Goal: Task Accomplishment & Management: Use online tool/utility

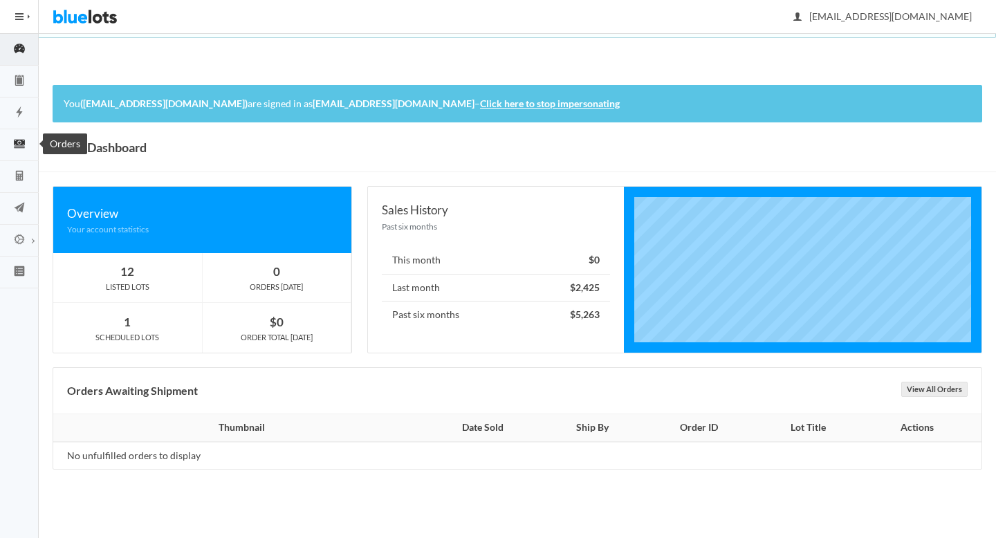
click at [25, 151] on ion-icon "cash" at bounding box center [19, 145] width 39 height 15
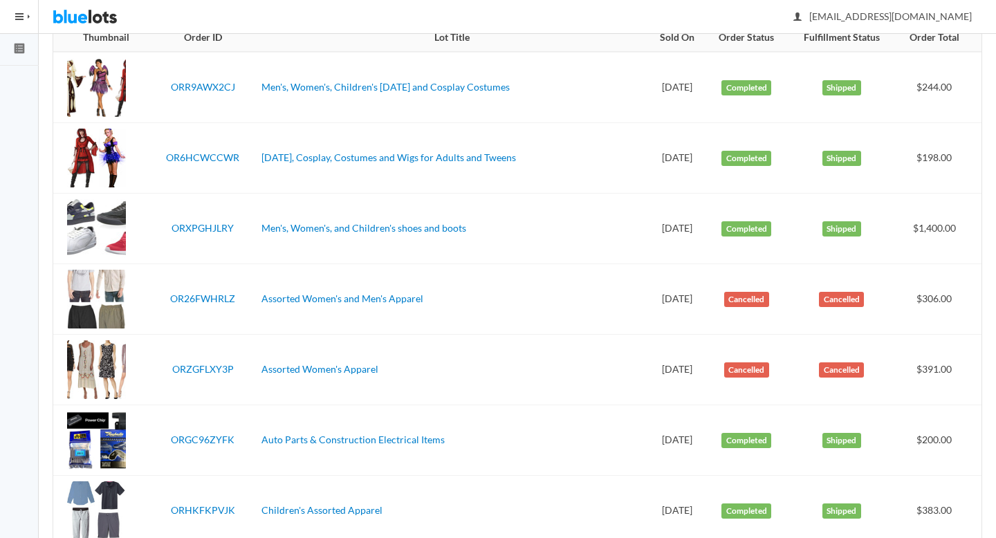
scroll to position [236, 0]
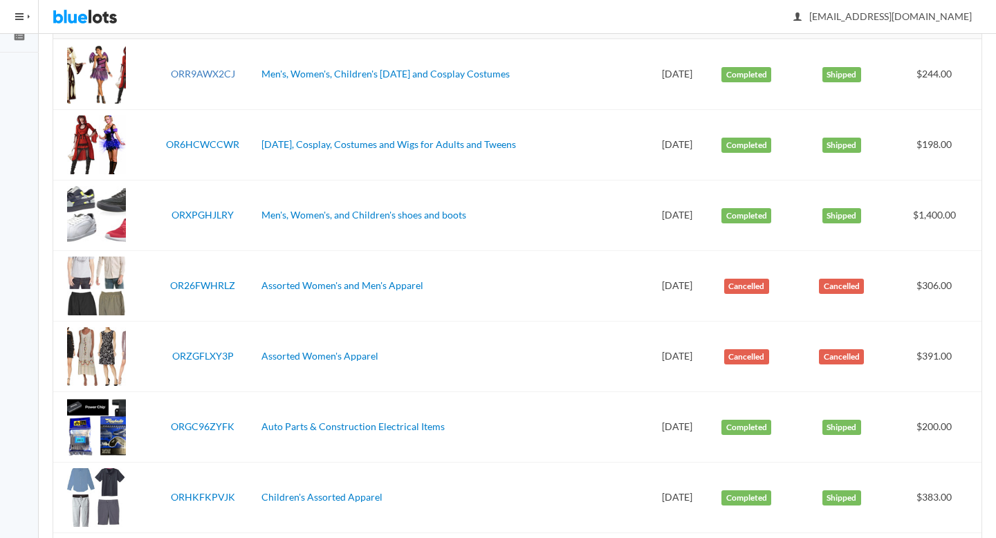
click at [212, 73] on link "ORR9AWX2CJ" at bounding box center [203, 74] width 64 height 12
click at [196, 141] on link "OR6HCWCCWR" at bounding box center [202, 144] width 73 height 12
click at [196, 214] on link "ORXPGHJLRY" at bounding box center [202, 215] width 62 height 12
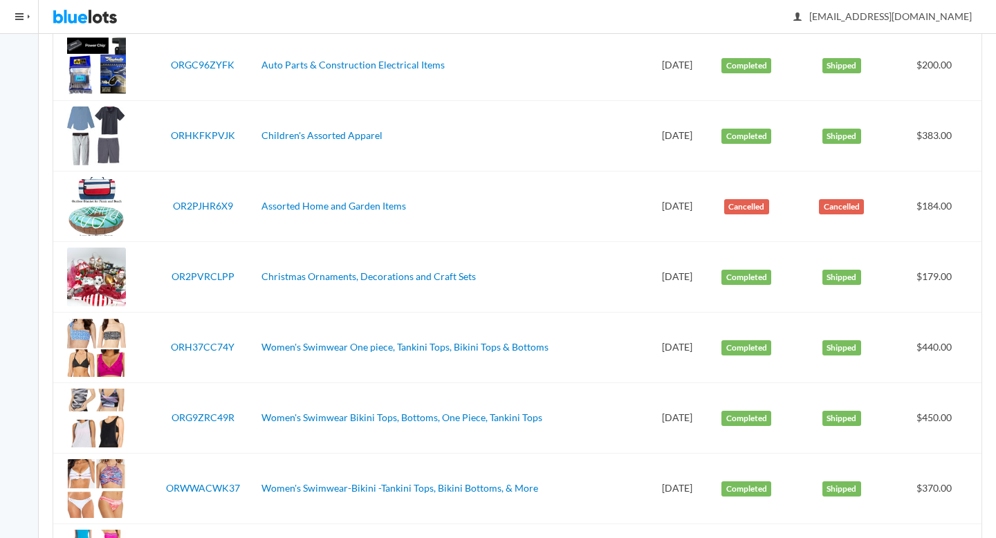
scroll to position [602, 0]
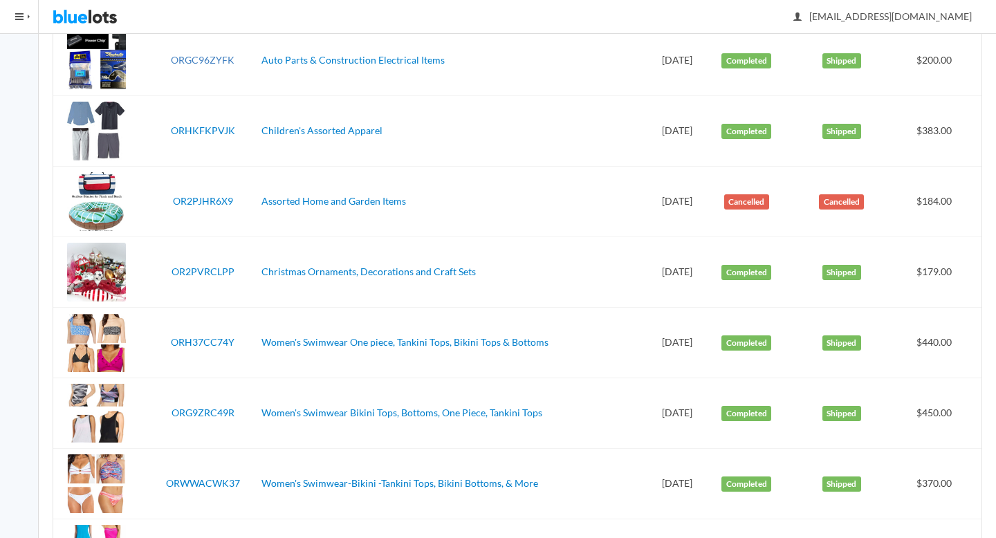
click at [203, 61] on link "ORGC96ZYFK" at bounding box center [203, 60] width 64 height 12
click at [198, 124] on link "ORHKFKPVJK" at bounding box center [203, 130] width 64 height 12
click at [196, 271] on link "OR2PVRCLPP" at bounding box center [202, 272] width 63 height 12
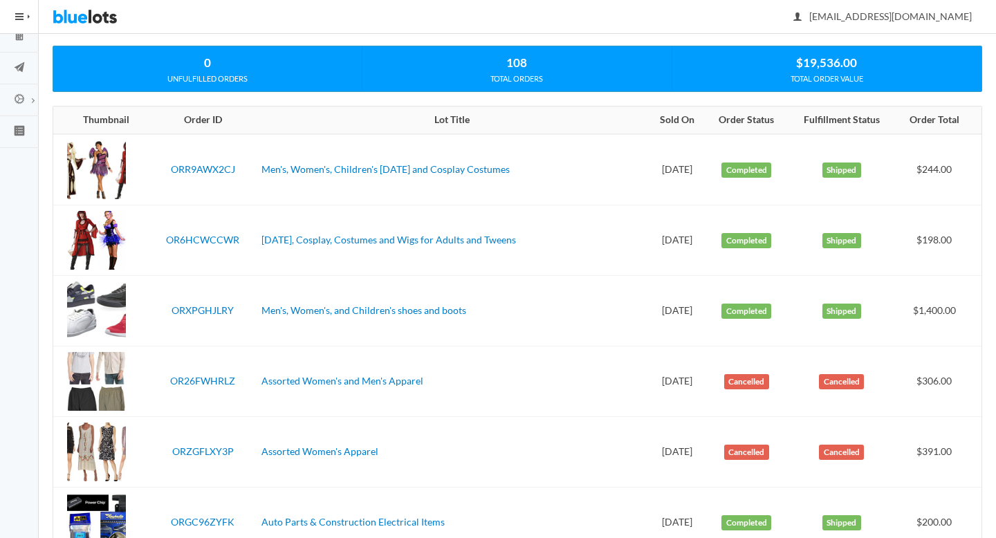
scroll to position [86, 0]
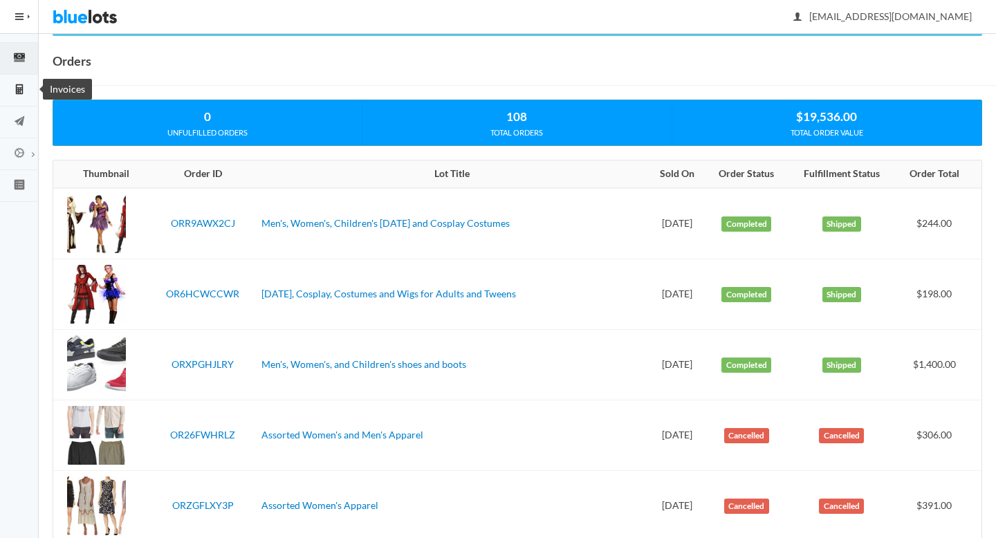
click at [20, 93] on icon "calculator" at bounding box center [19, 89] width 7 height 10
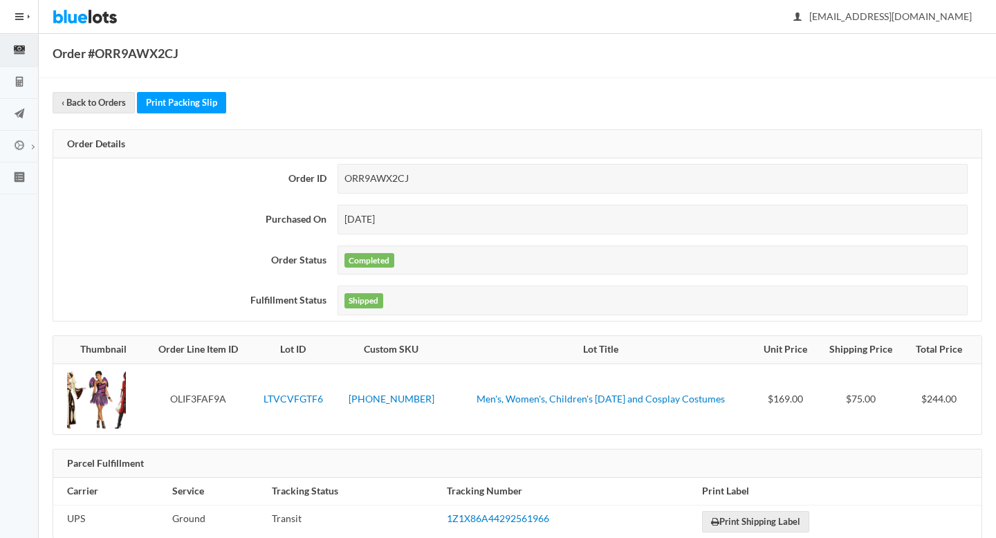
scroll to position [122, 0]
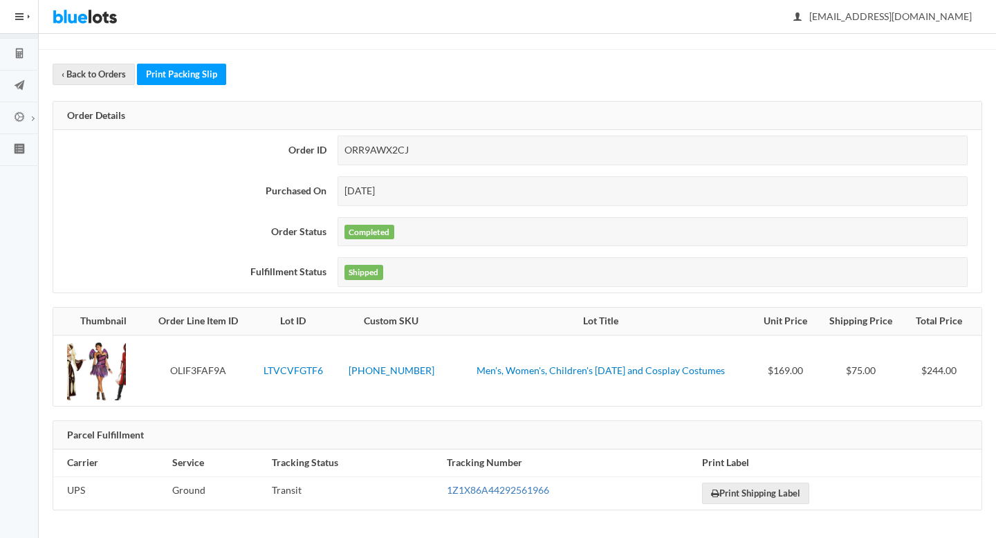
click at [491, 488] on link "1Z1X86A44292561966" at bounding box center [498, 490] width 102 height 12
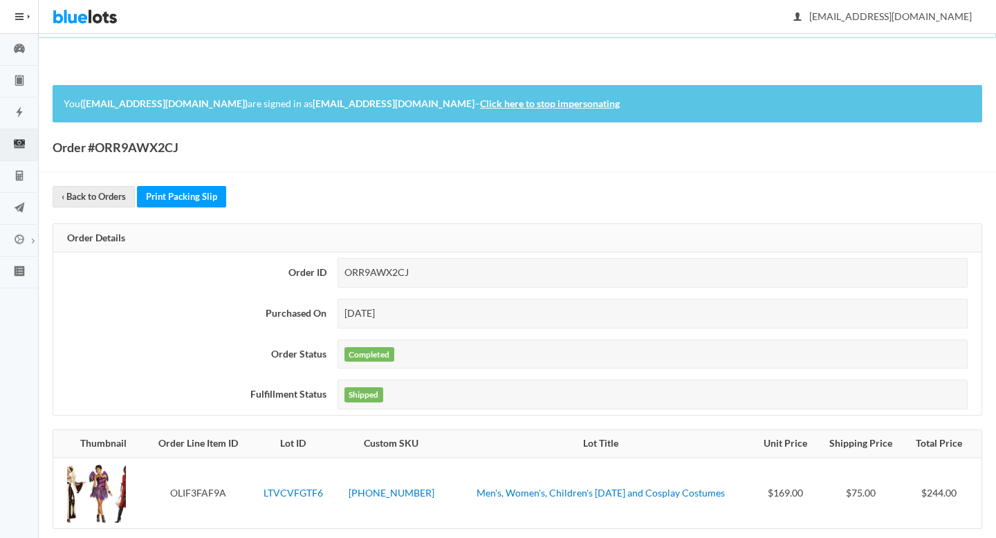
click at [377, 274] on div "ORR9AWX2CJ" at bounding box center [652, 273] width 630 height 30
copy div "ORR9AWX2CJ"
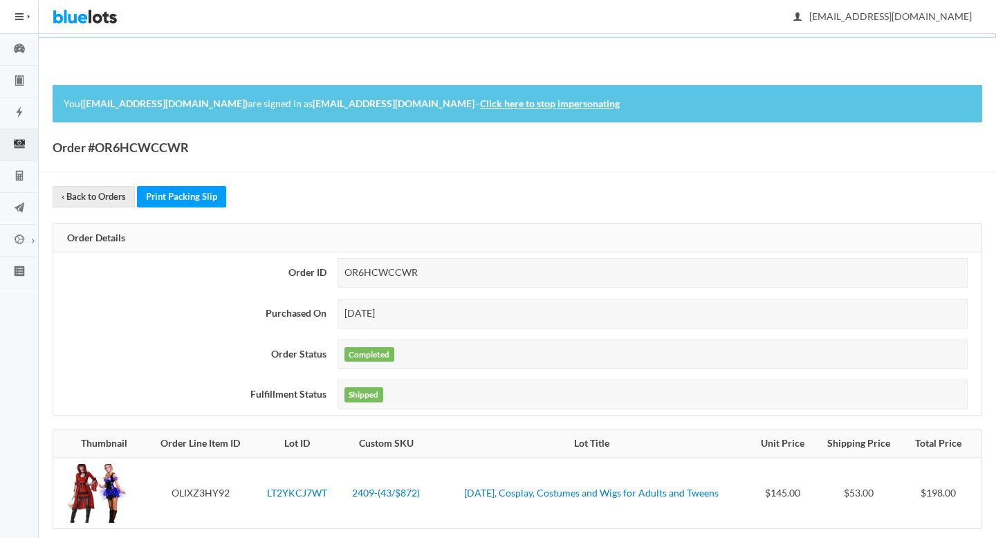
scroll to position [122, 0]
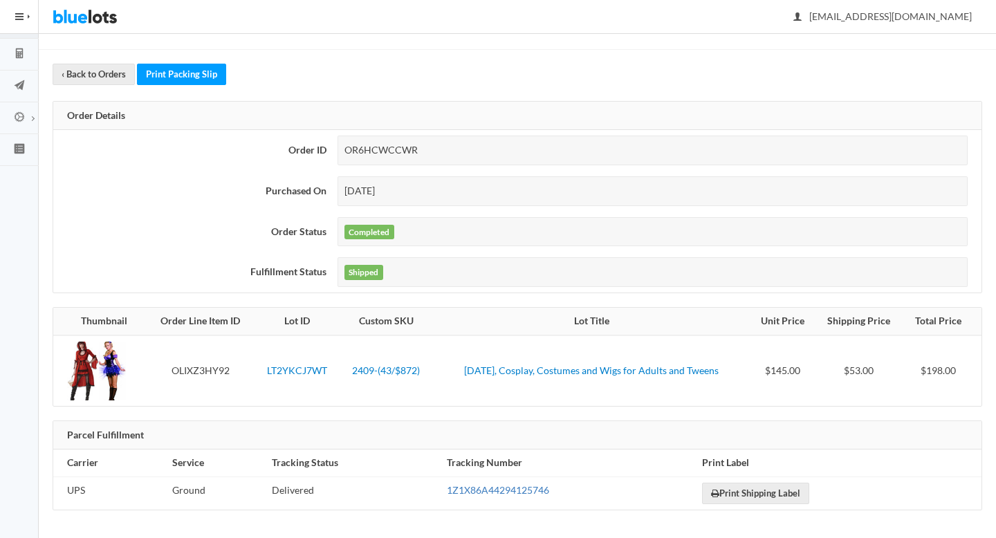
click at [470, 492] on link "1Z1X86A44294125746" at bounding box center [498, 490] width 102 height 12
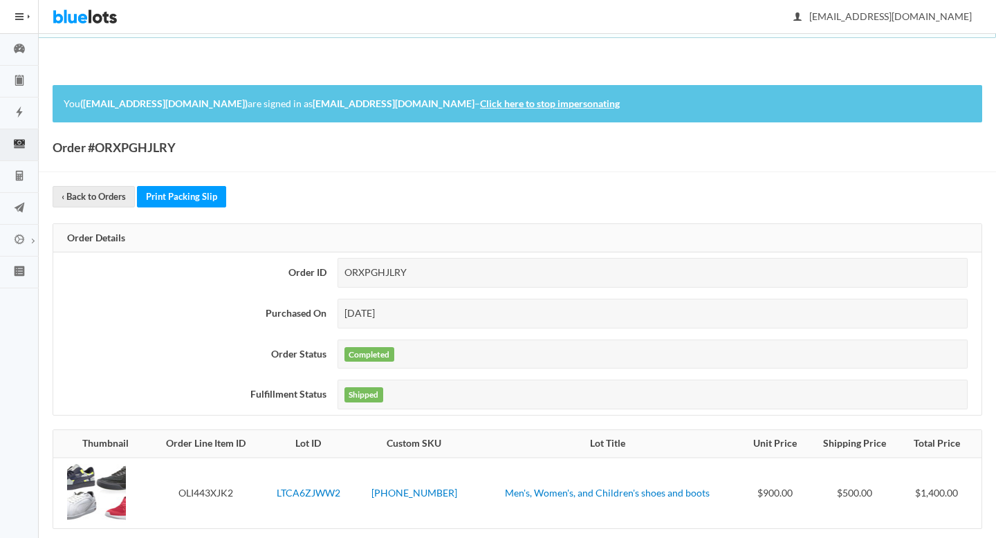
scroll to position [19, 0]
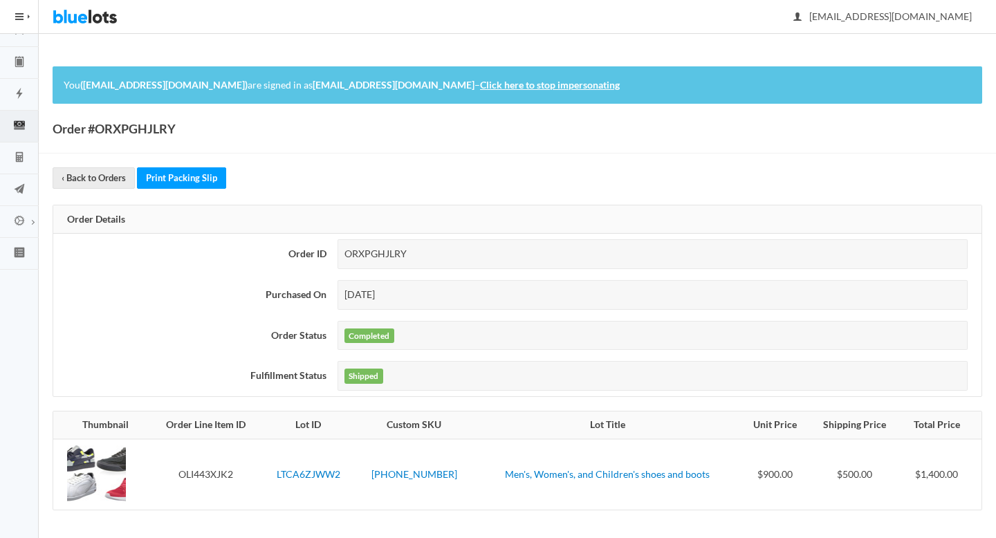
click at [385, 252] on div "ORXPGHJLRY" at bounding box center [652, 254] width 630 height 30
copy div "ORXPGHJLRY"
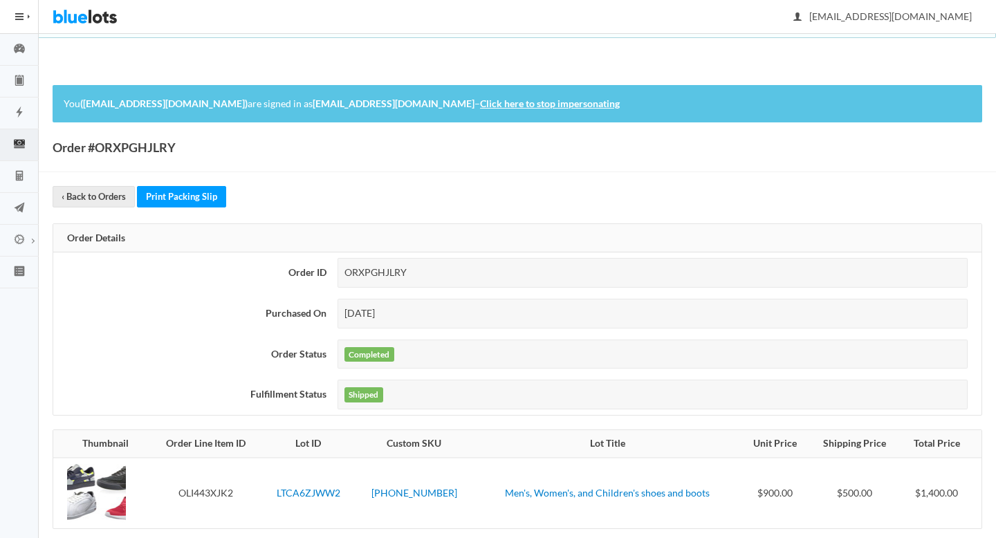
click at [559, 306] on div "Aug 22, 2025" at bounding box center [652, 314] width 630 height 30
click at [397, 267] on div "ORXPGHJLRY" at bounding box center [652, 273] width 630 height 30
copy div "ORXPGHJLRY"
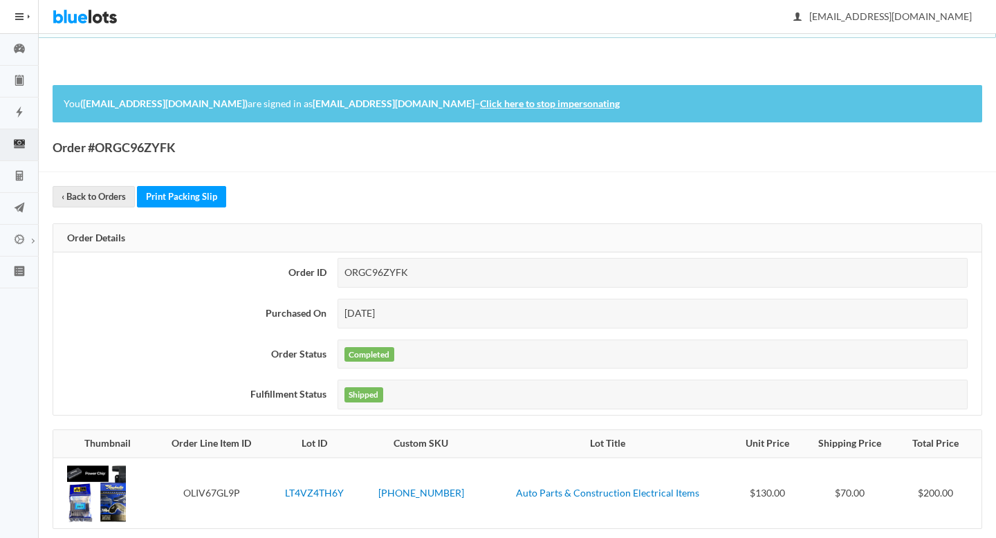
scroll to position [122, 0]
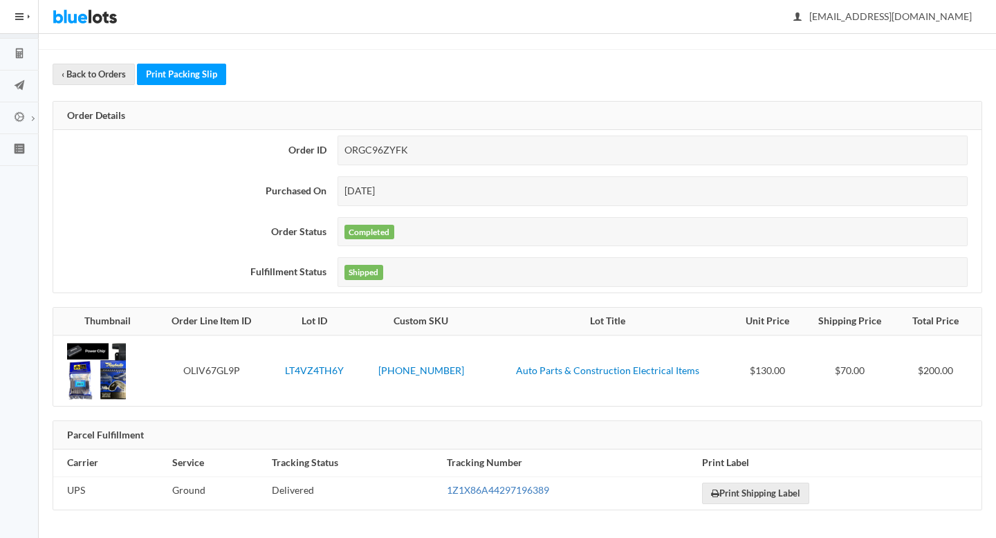
click at [483, 494] on link "1Z1X86A44297196389" at bounding box center [498, 490] width 102 height 12
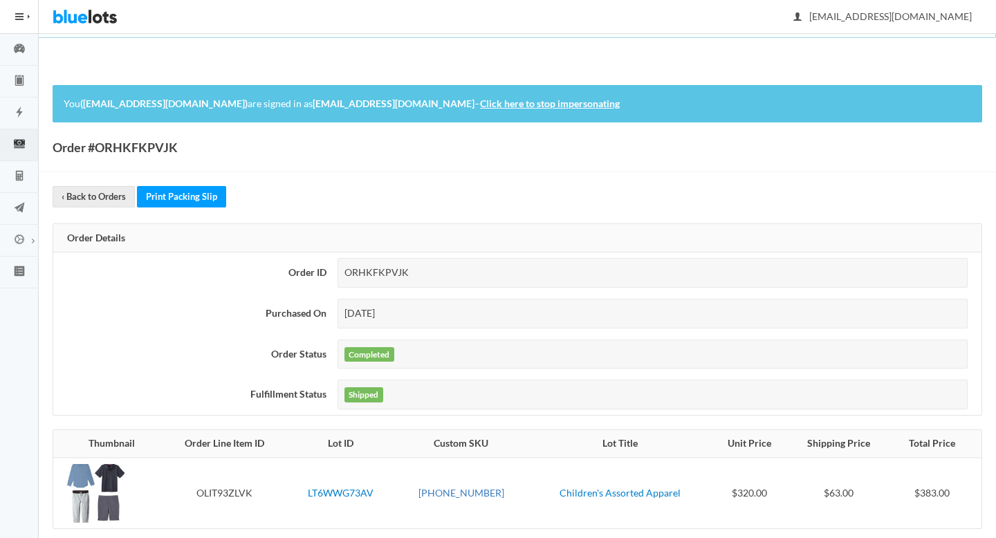
scroll to position [122, 0]
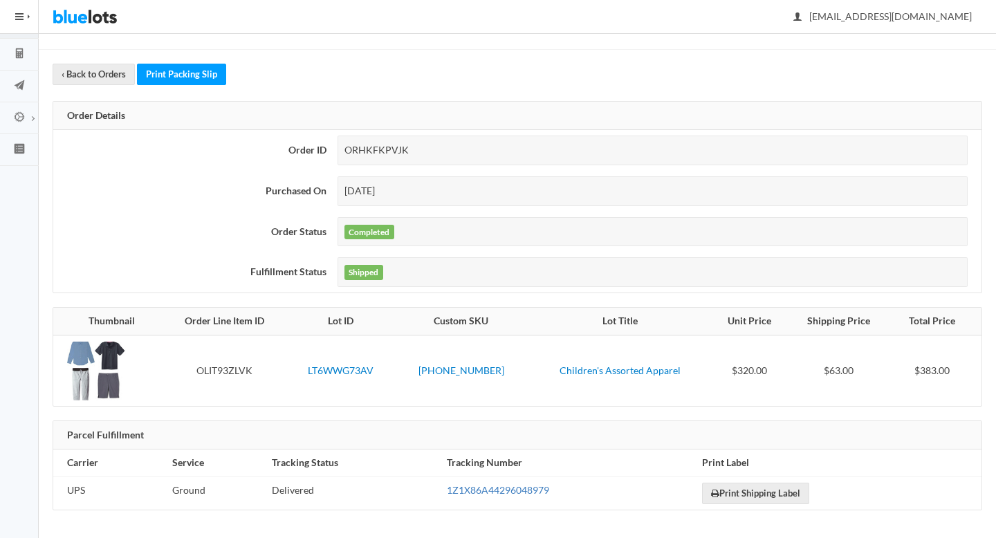
click at [479, 491] on link "1Z1X86A44296048979" at bounding box center [498, 490] width 102 height 12
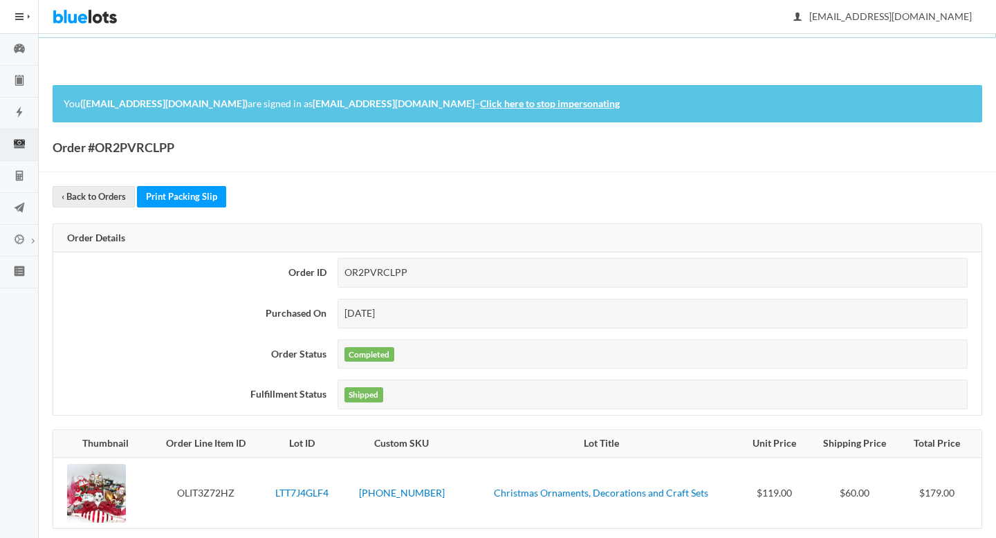
scroll to position [122, 0]
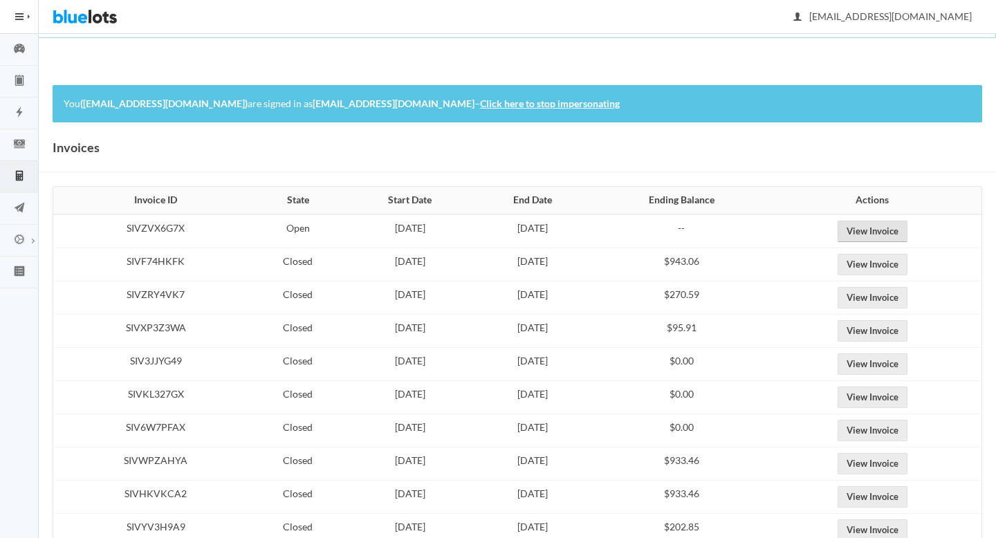
click at [883, 234] on link "View Invoice" at bounding box center [872, 231] width 70 height 21
click at [20, 147] on icon "cash" at bounding box center [19, 144] width 39 height 12
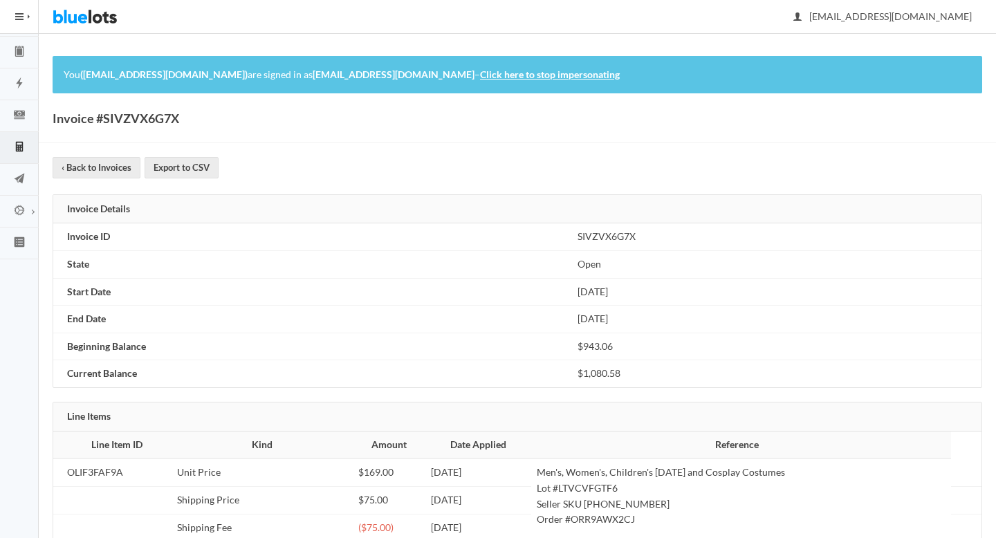
scroll to position [13, 0]
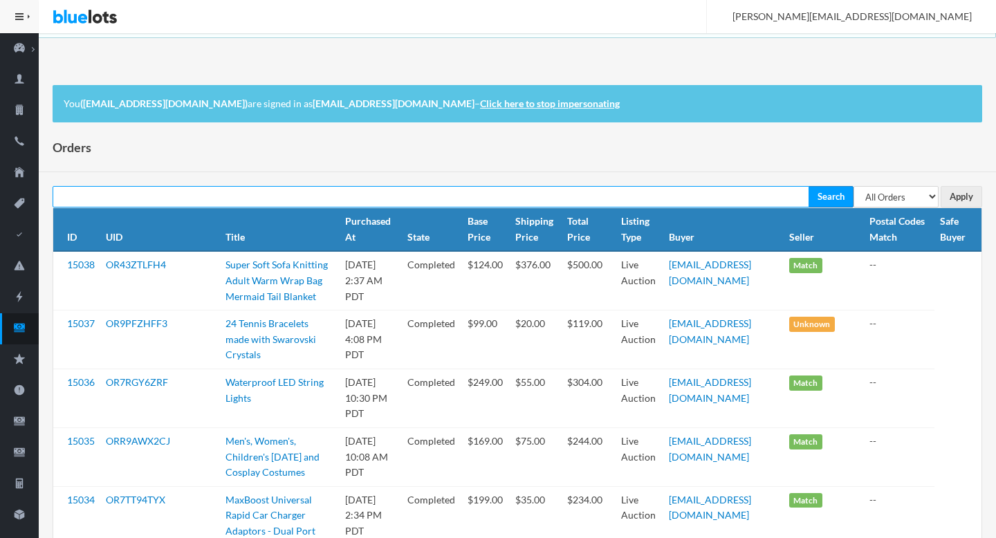
paste input "ORXPGHJLRY"
type input "ORXPGHJLRY"
click at [808, 186] on input "Search" at bounding box center [830, 196] width 45 height 21
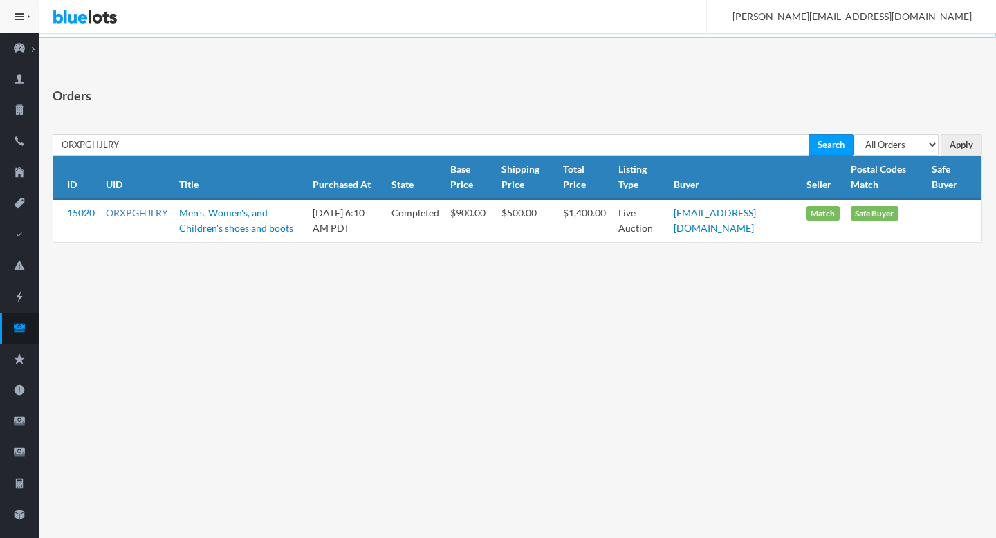
click at [126, 216] on link "ORXPGHJLRY" at bounding box center [137, 213] width 62 height 12
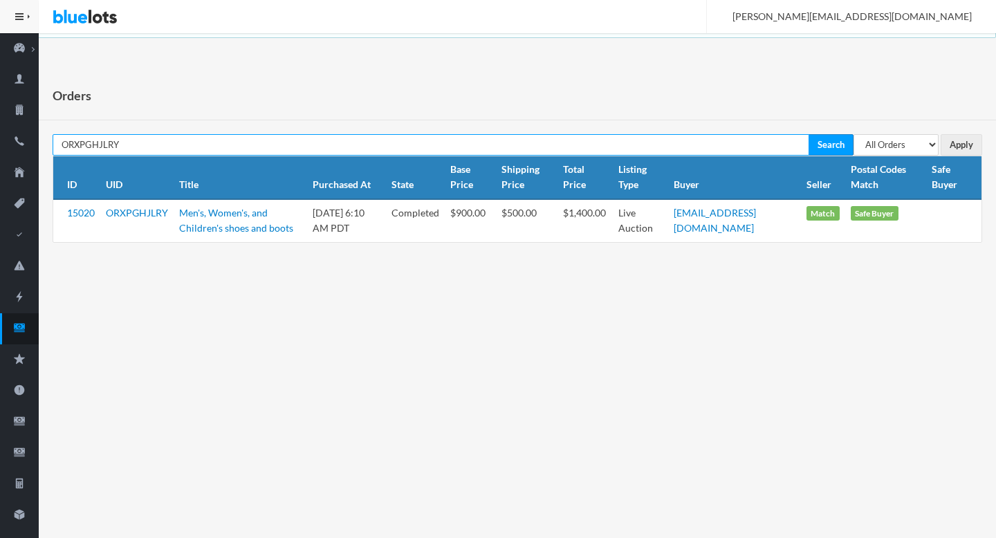
click at [308, 141] on input "ORXPGHJLRY" at bounding box center [431, 144] width 757 height 21
paste input "R9AWX2CJ"
type input "ORR9AWX2CJ"
click at [808, 134] on input "Search" at bounding box center [830, 144] width 45 height 21
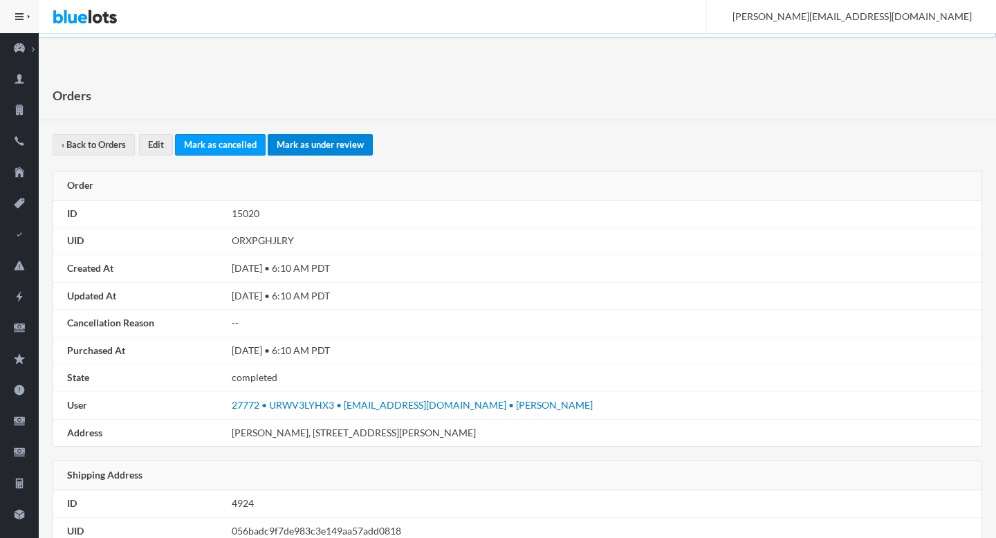
click at [328, 142] on link "Mark as under review" at bounding box center [320, 144] width 105 height 21
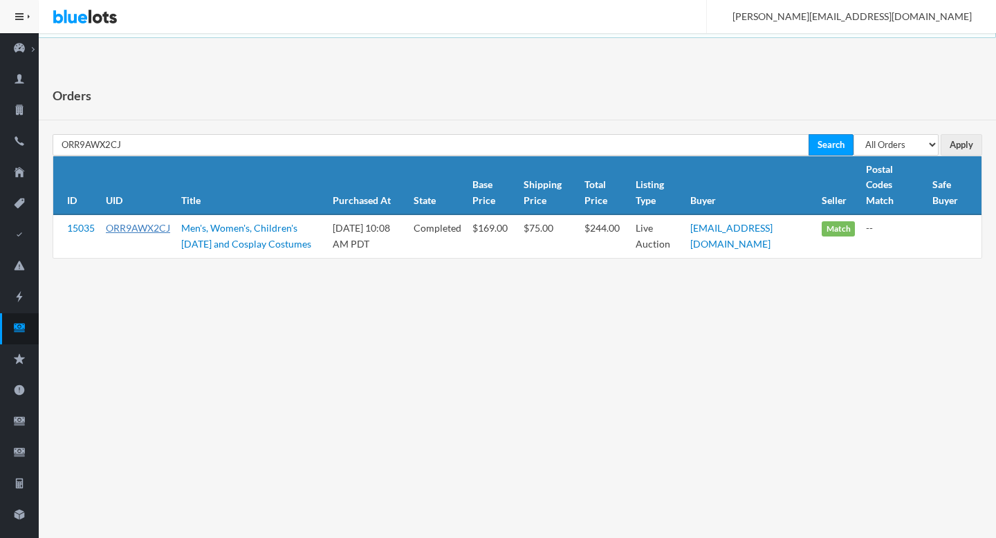
click at [156, 229] on link "ORR9AWX2CJ" at bounding box center [138, 228] width 64 height 12
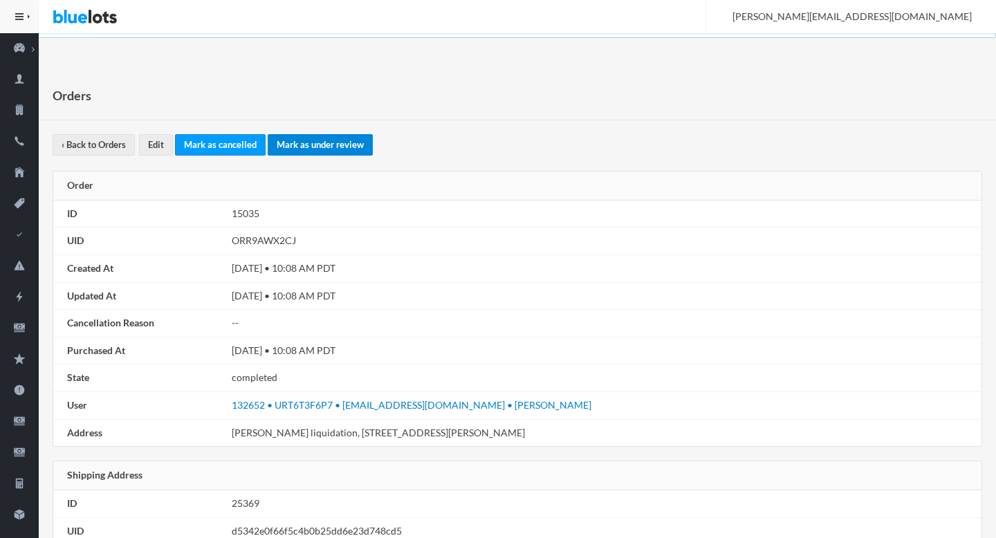
click at [348, 150] on link "Mark as under review" at bounding box center [320, 144] width 105 height 21
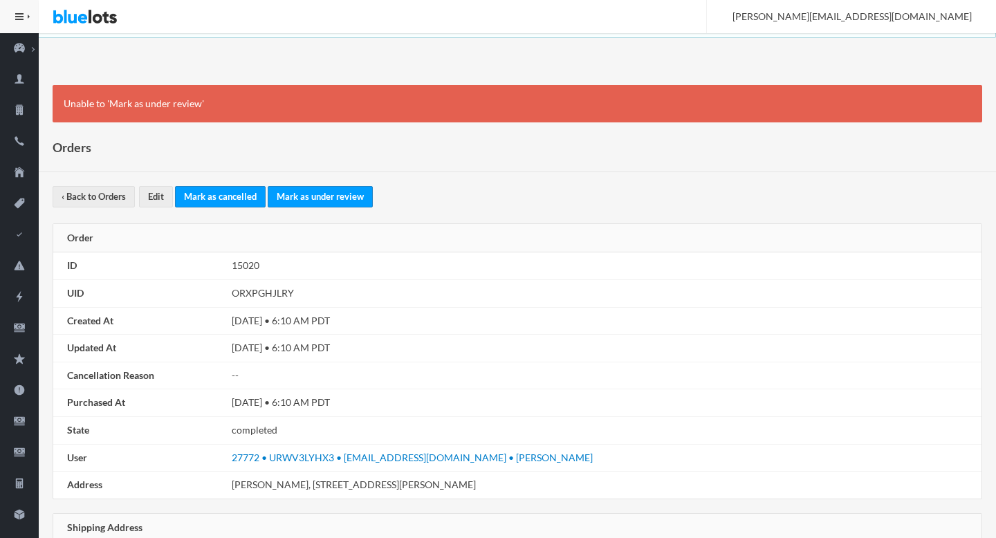
click at [264, 295] on td "ORXPGHJLRY" at bounding box center [603, 294] width 755 height 28
copy td "ORXPGHJLRY"
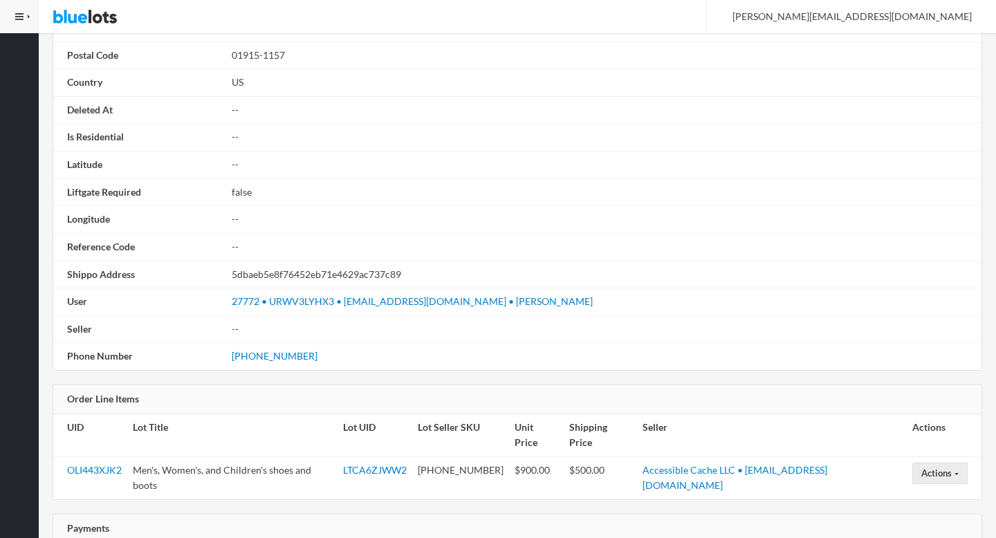
scroll to position [837, 0]
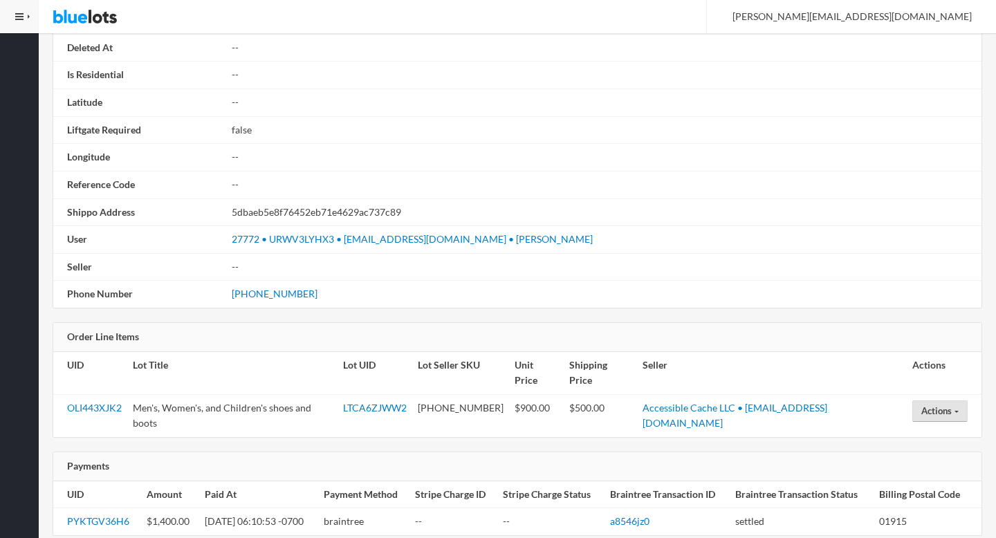
click at [928, 400] on button "Actions" at bounding box center [939, 410] width 55 height 21
click at [934, 427] on link "Open a Buyer Dispute" at bounding box center [969, 437] width 112 height 21
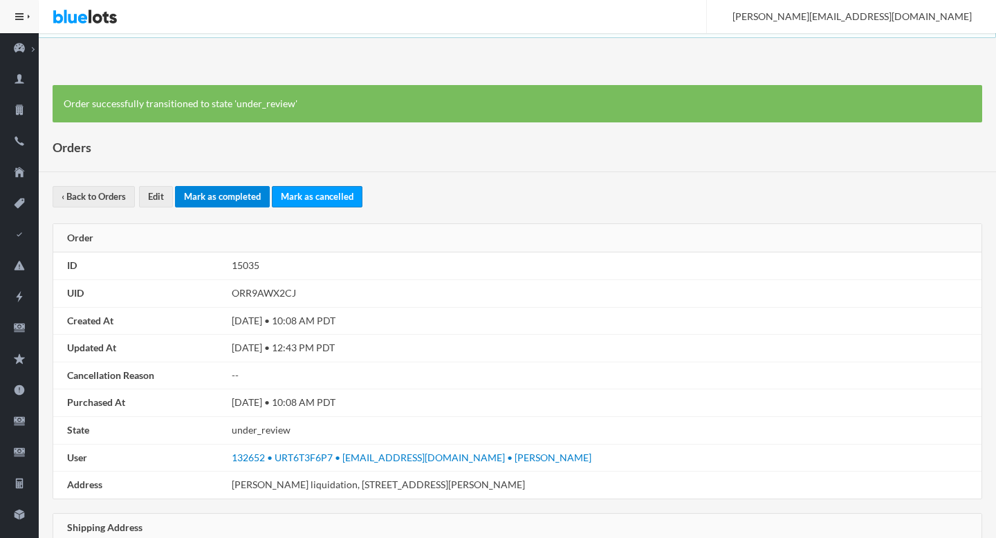
click at [225, 204] on link "Mark as completed" at bounding box center [222, 196] width 95 height 21
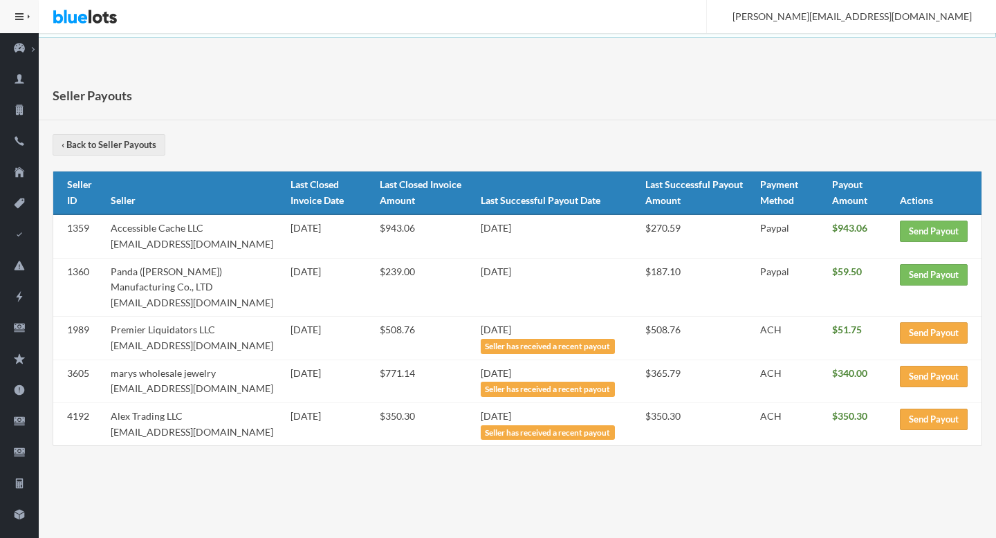
click at [231, 242] on td "Accessible Cache LLC accessiblecachellc@gmail.com" at bounding box center [195, 236] width 180 height 44
drag, startPoint x: 231, startPoint y: 242, endPoint x: 157, endPoint y: 240, distance: 74.0
click at [157, 240] on td "Accessible Cache LLC accessiblecachellc@gmail.com" at bounding box center [195, 236] width 180 height 44
copy td "accessiblecachellc@gmail.com"
click at [19, 120] on link "Sellers" at bounding box center [19, 110] width 39 height 31
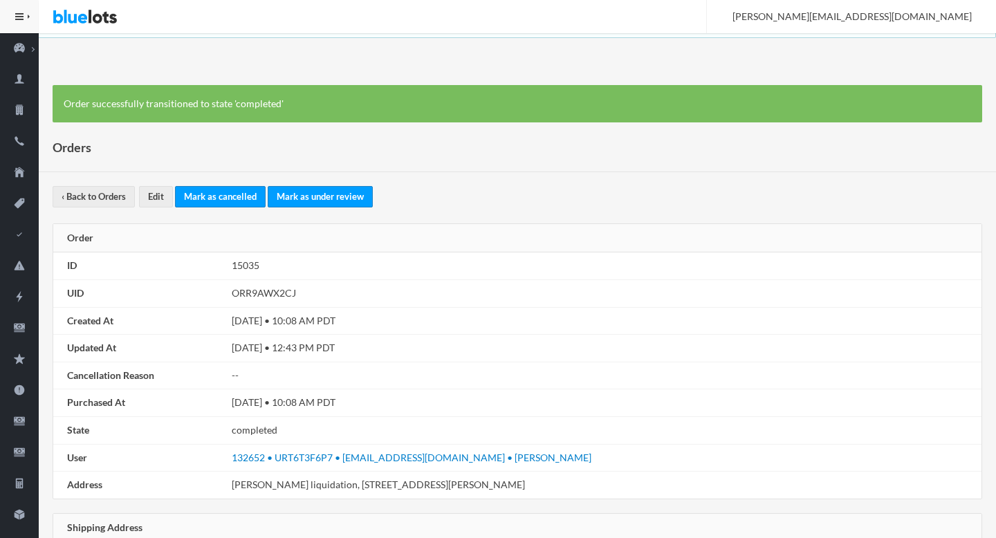
click at [280, 287] on td "ORR9AWX2CJ" at bounding box center [603, 294] width 755 height 28
copy td "ORR9AWX2CJ"
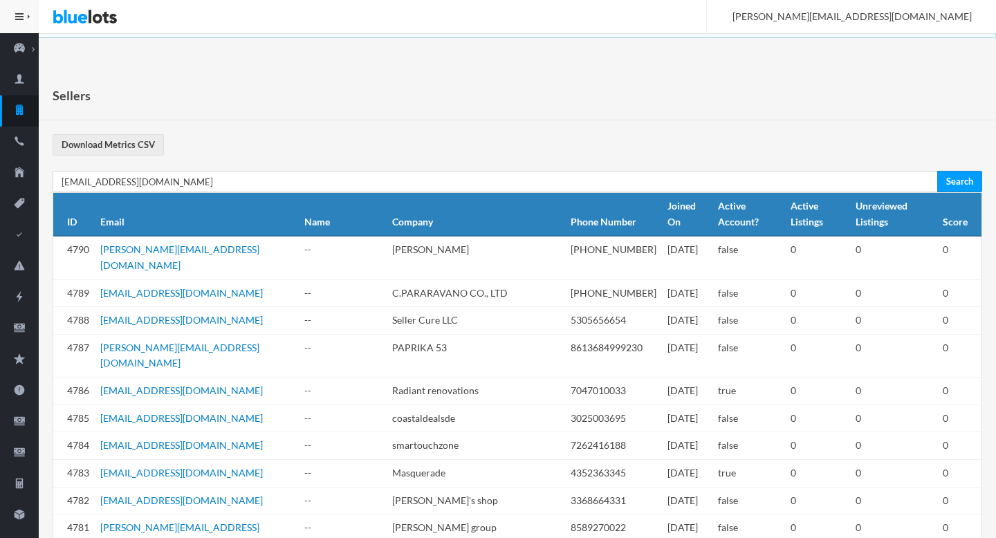
type input "[EMAIL_ADDRESS][DOMAIN_NAME]"
click at [937, 171] on input "Search" at bounding box center [959, 181] width 45 height 21
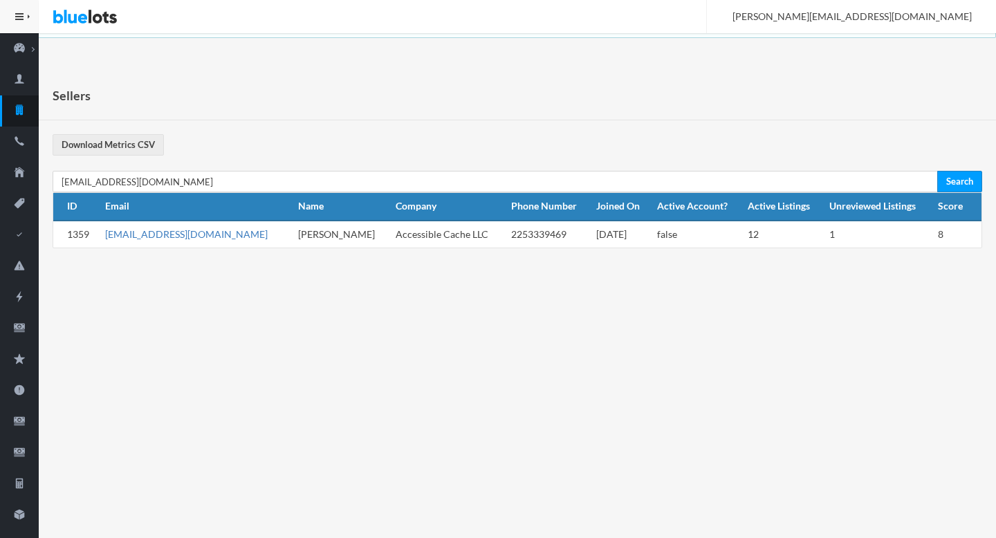
click at [165, 236] on link "[EMAIL_ADDRESS][DOMAIN_NAME]" at bounding box center [186, 234] width 163 height 12
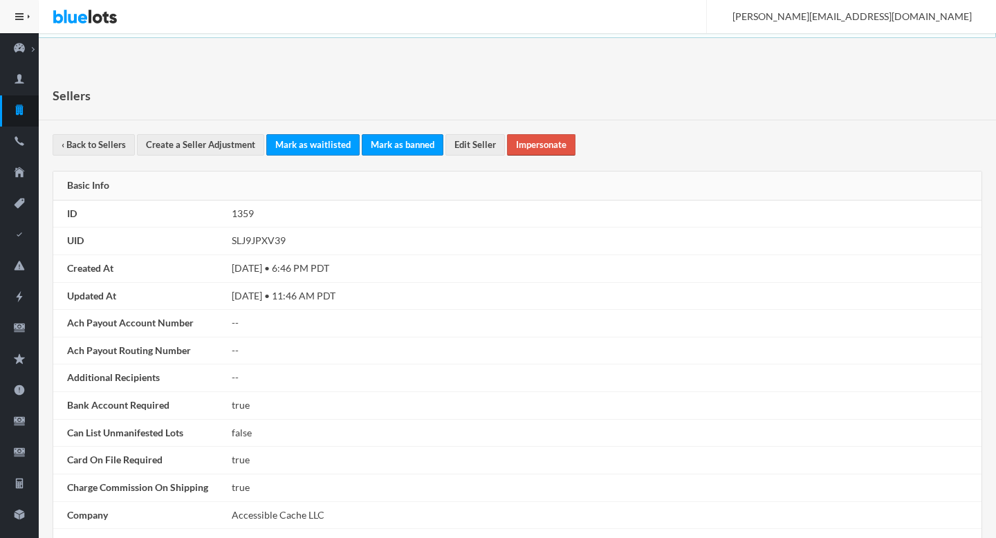
click at [561, 140] on link "Impersonate" at bounding box center [541, 144] width 68 height 21
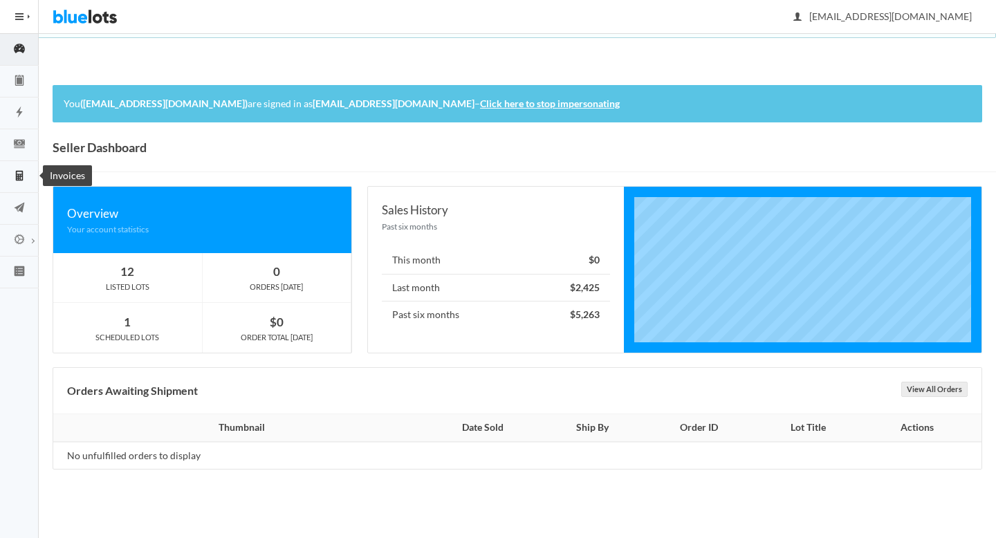
click at [13, 182] on ion-icon "calculator" at bounding box center [19, 176] width 39 height 15
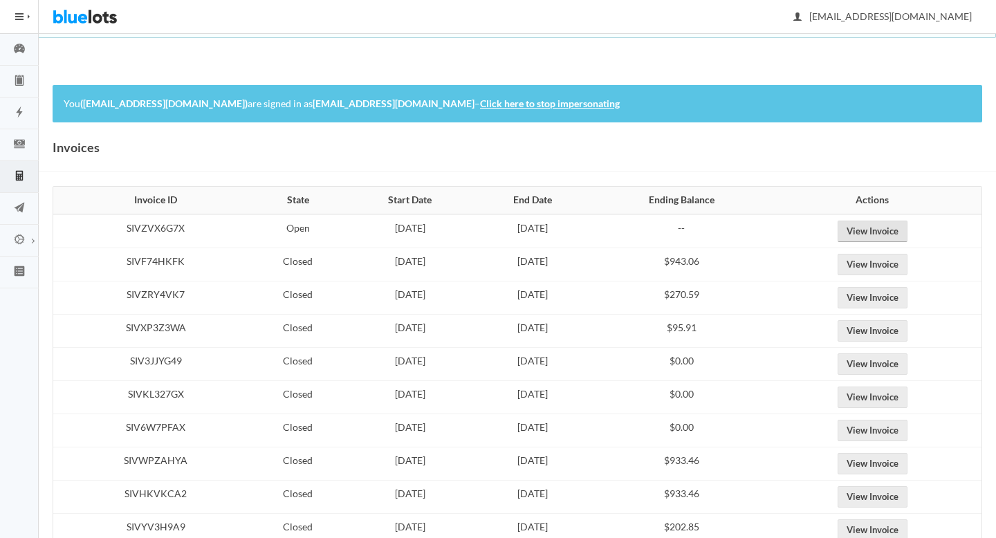
click at [893, 234] on link "View Invoice" at bounding box center [872, 231] width 70 height 21
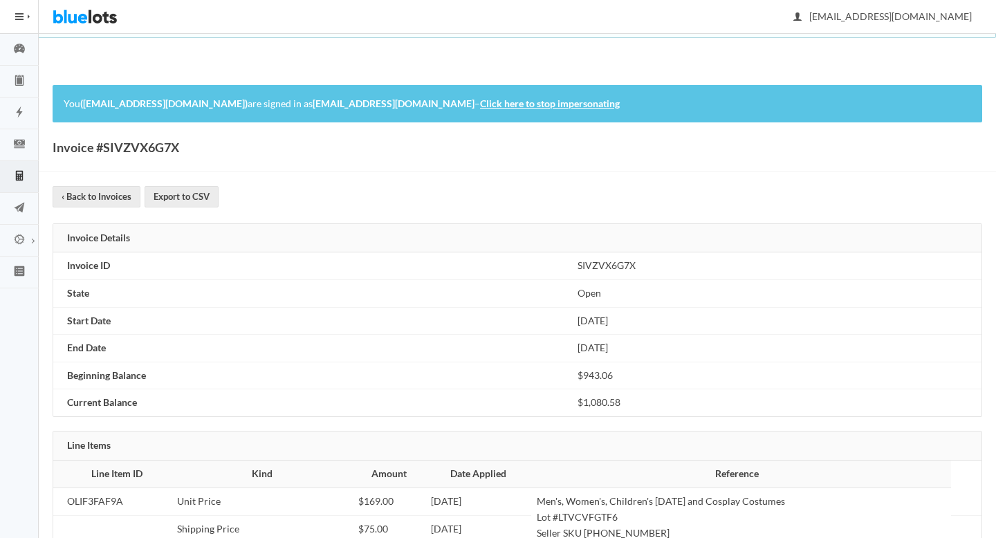
scroll to position [115, 0]
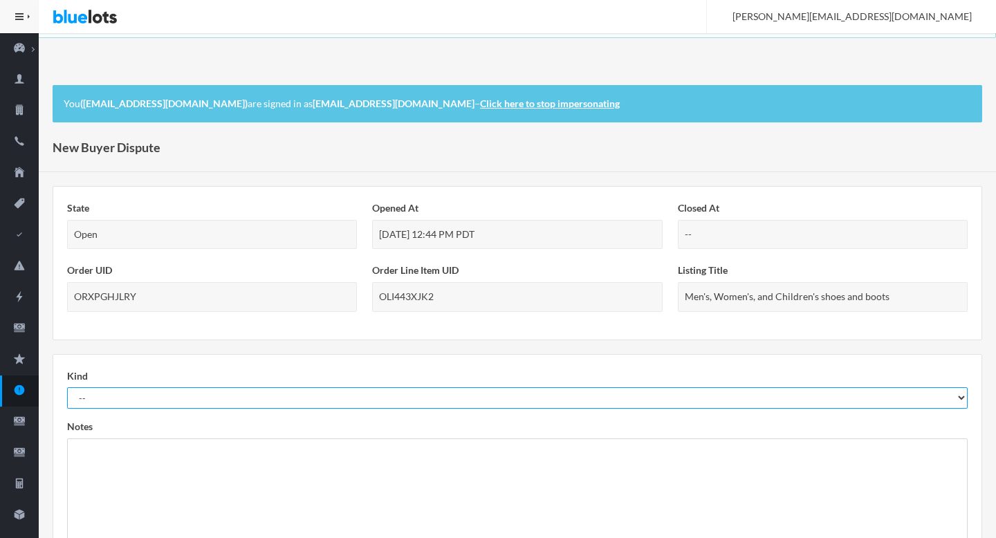
click at [649, 405] on select "-- Not As Described Not Received" at bounding box center [517, 397] width 900 height 21
select select "not_received"
click at [67, 387] on select "-- Not As Described Not Received" at bounding box center [517, 397] width 900 height 21
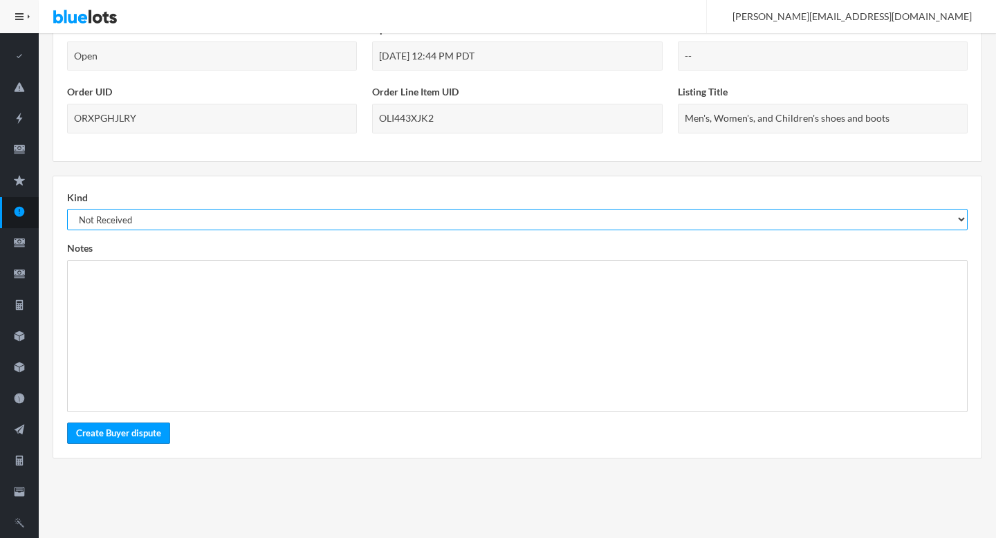
scroll to position [211, 0]
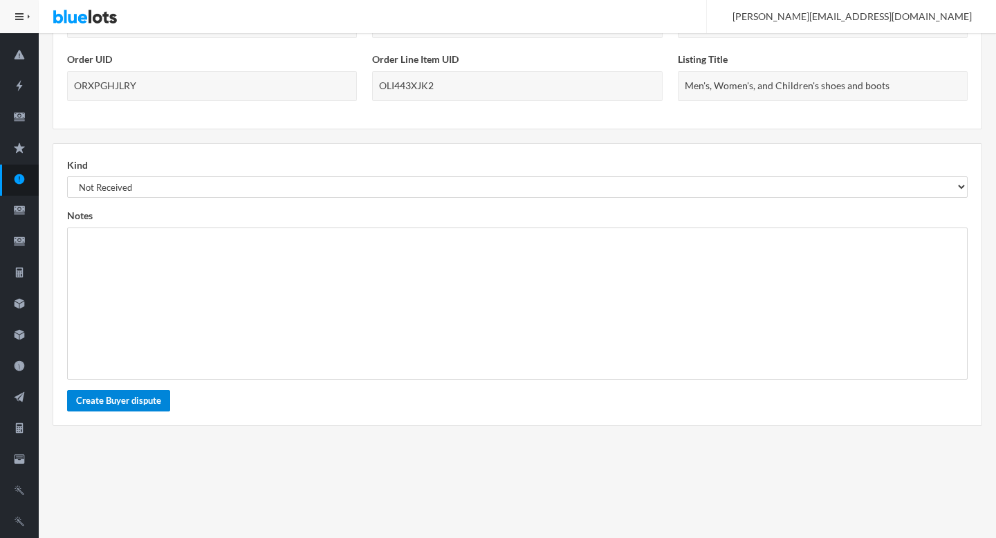
click at [113, 398] on button "Create Buyer dispute" at bounding box center [118, 400] width 103 height 21
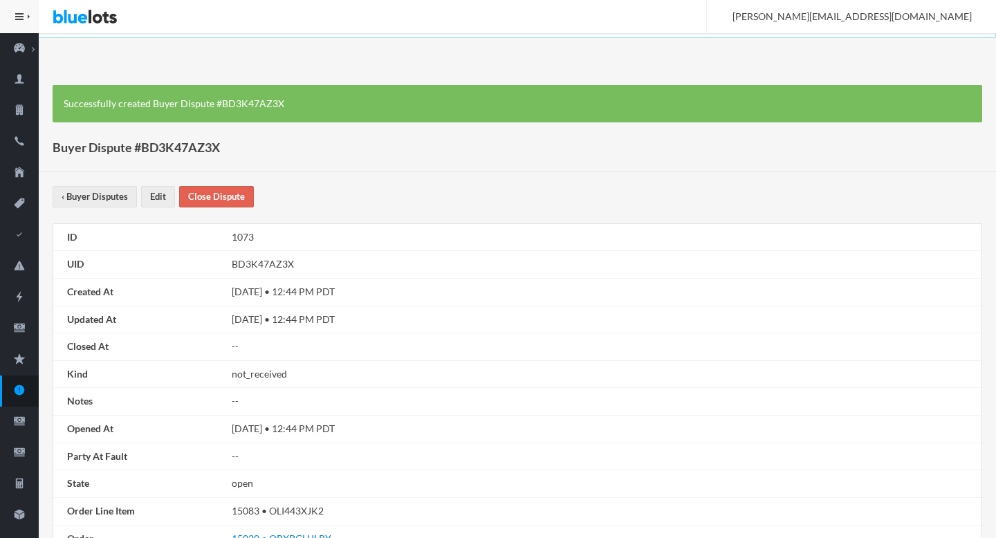
click at [156, 185] on div "Successfully created Buyer Dispute #BD3K47AZ3X Buyer Dispute #BD3K47AZ3X ‹ Buye…" at bounding box center [517, 406] width 957 height 670
click at [158, 194] on link "Edit" at bounding box center [158, 196] width 34 height 21
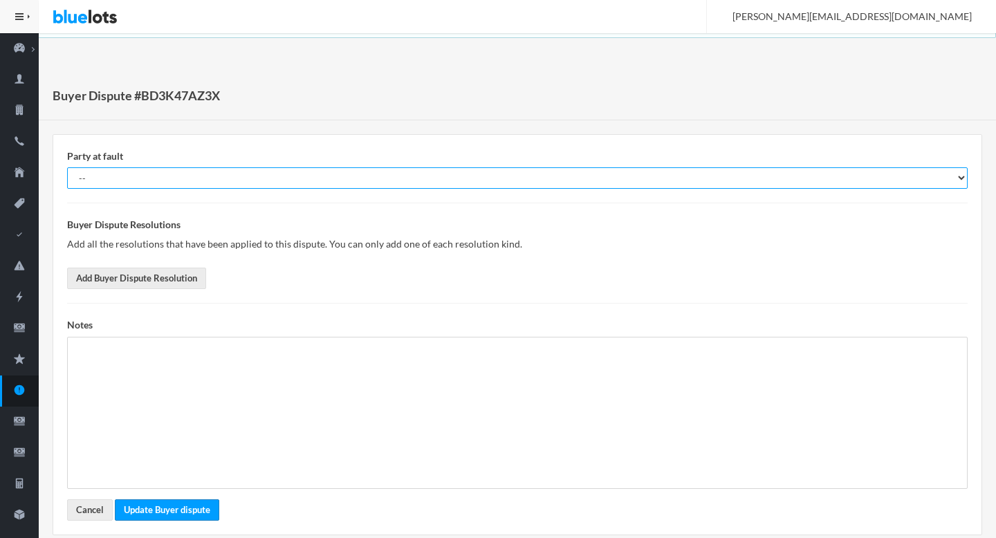
click at [234, 182] on select "-- Buyer Seller Nobody" at bounding box center [517, 177] width 900 height 21
select select "nobody"
click at [67, 167] on select "-- Buyer Seller Nobody" at bounding box center [517, 177] width 900 height 21
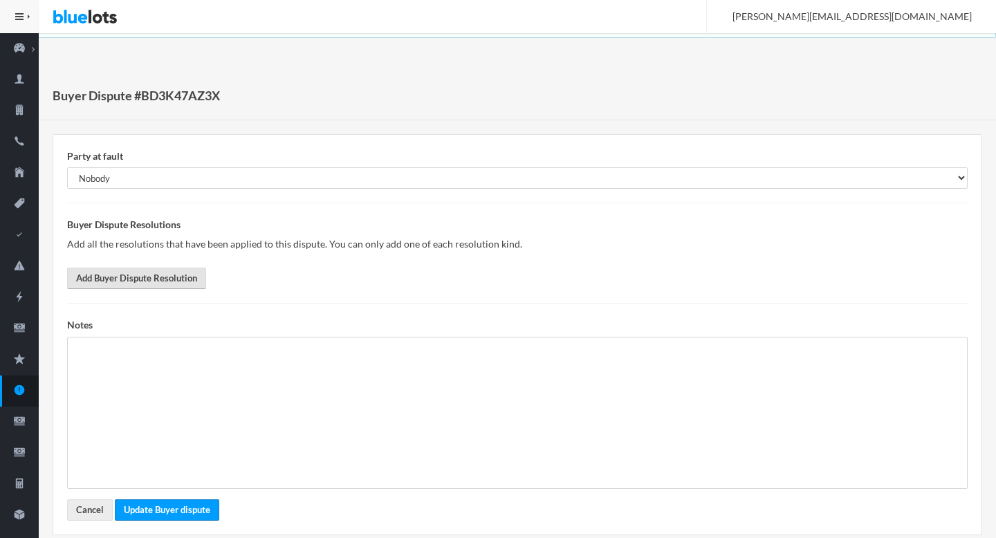
click at [141, 275] on link "Add Buyer Dispute Resolution" at bounding box center [136, 278] width 139 height 21
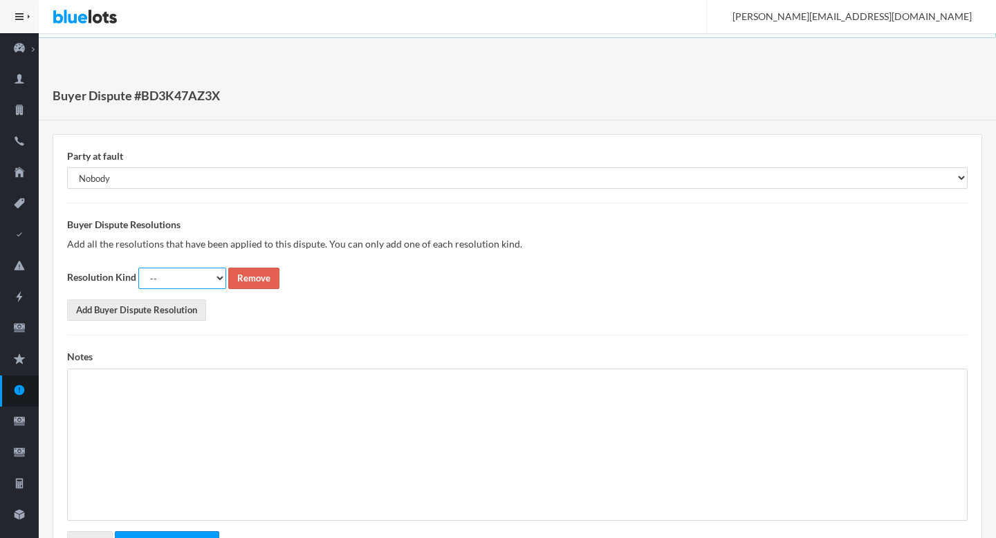
click at [165, 271] on select "-- Full Refund Partial Refund Return Replacement Credit Not Required" at bounding box center [182, 278] width 88 height 21
select select "not_required"
click at [138, 268] on select "-- Full Refund Partial Refund Return Replacement Credit Not Required" at bounding box center [182, 278] width 88 height 21
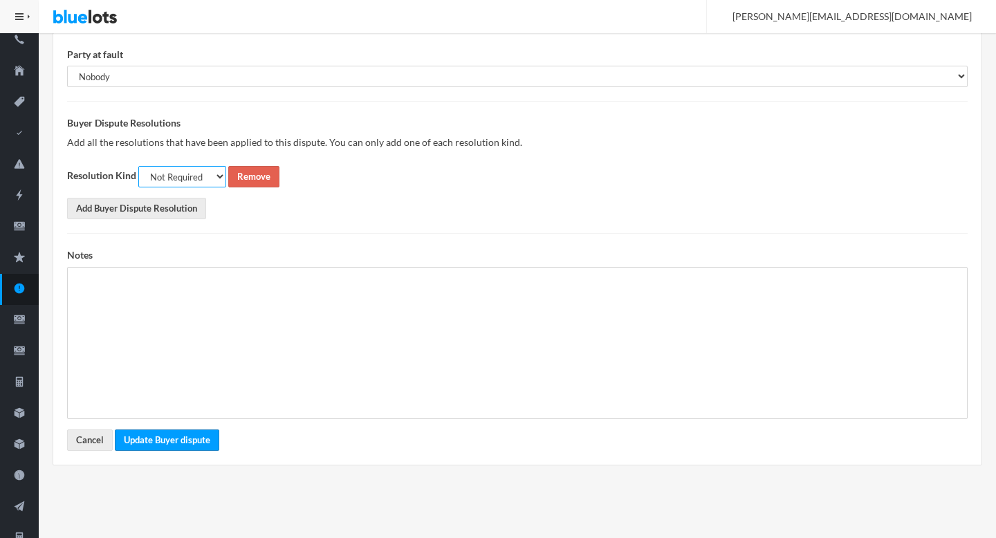
scroll to position [109, 0]
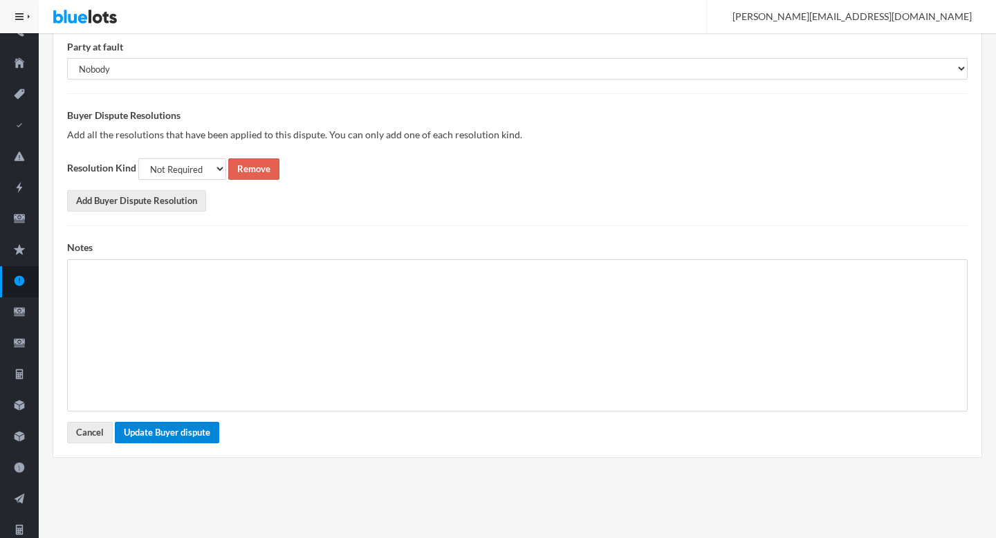
click at [157, 441] on button "Update Buyer dispute" at bounding box center [167, 432] width 104 height 21
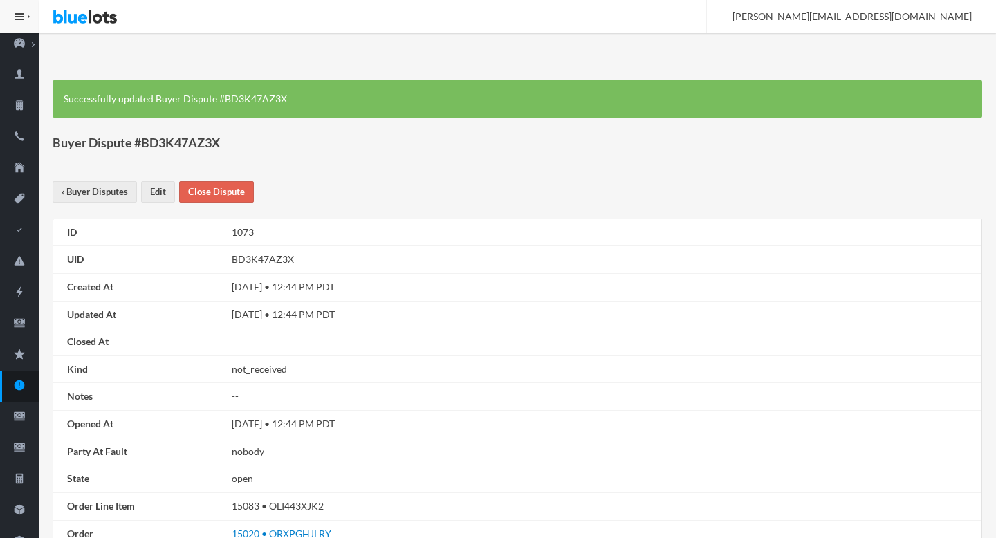
scroll to position [219, 0]
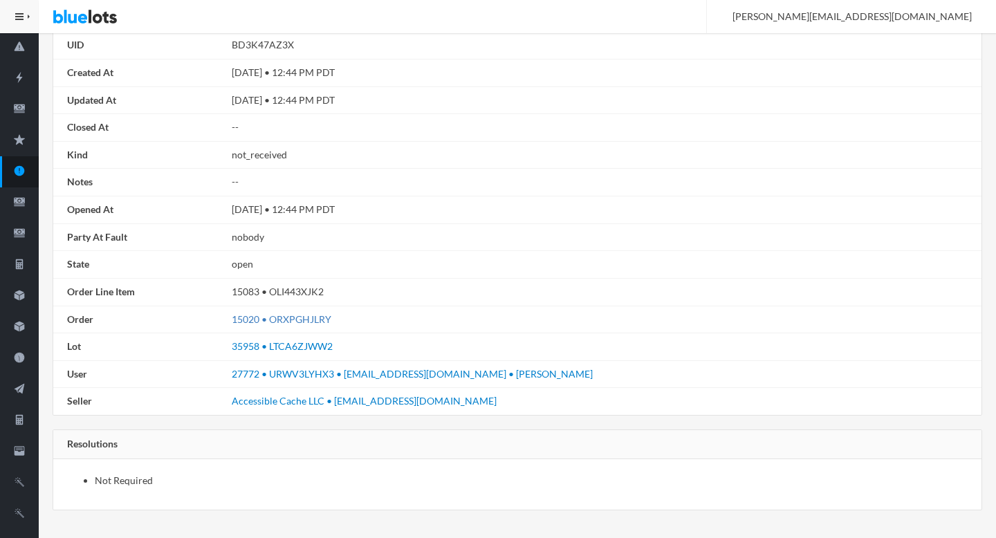
click at [287, 324] on link "15020 • ORXPGHJLRY" at bounding box center [282, 319] width 100 height 12
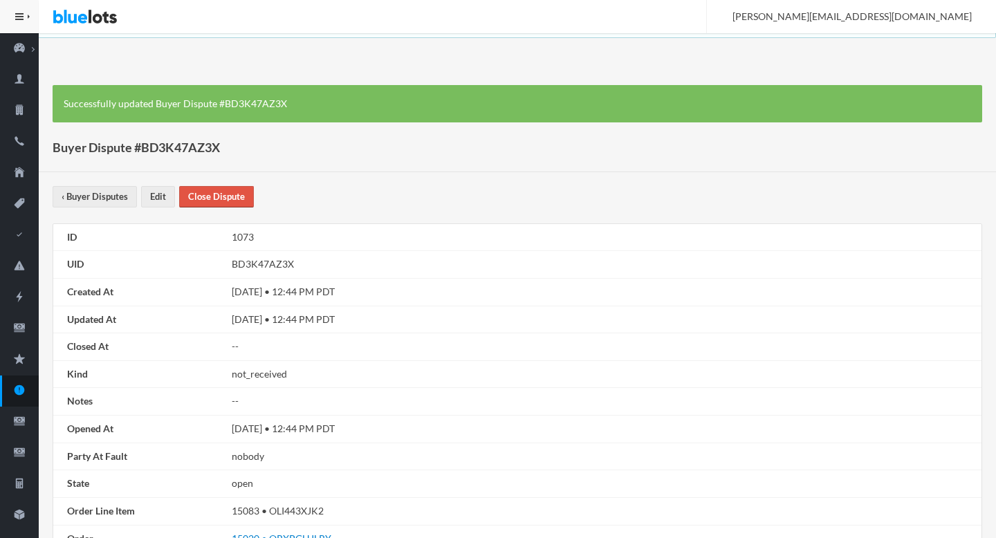
click at [223, 201] on link "Close Dispute" at bounding box center [216, 196] width 75 height 21
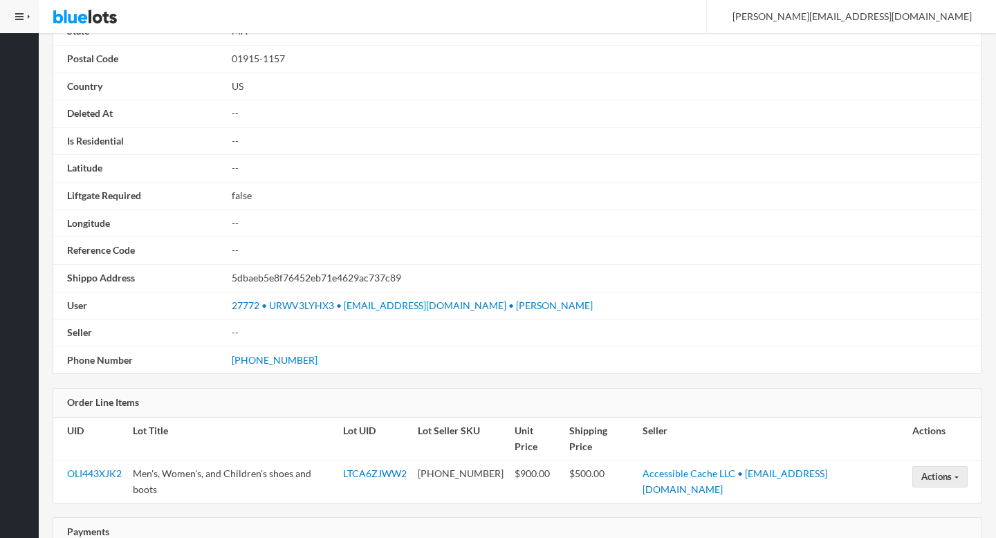
scroll to position [784, 0]
